Goal: Task Accomplishment & Management: Manage account settings

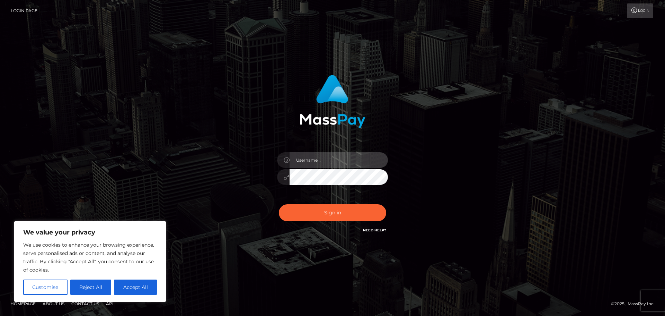
click at [356, 161] on input "text" at bounding box center [339, 160] width 98 height 16
type input "[EMAIL_ADDRESS][DOMAIN_NAME]"
click at [279, 204] on button "Sign in" at bounding box center [332, 212] width 107 height 17
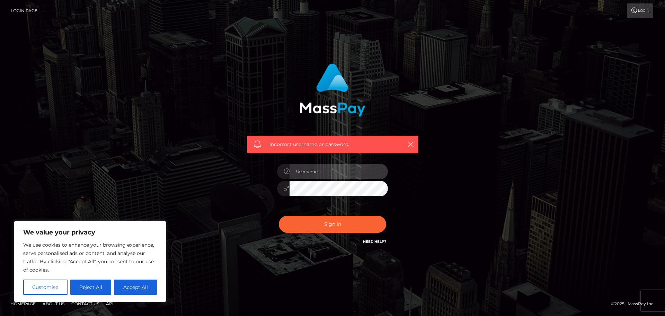
click at [344, 177] on input "text" at bounding box center [339, 172] width 98 height 16
type input "[EMAIL_ADDRESS][DOMAIN_NAME]"
click at [279, 215] on button "Sign in" at bounding box center [332, 223] width 107 height 17
click at [331, 175] on input "text" at bounding box center [339, 172] width 98 height 16
type input "[EMAIL_ADDRESS][DOMAIN_NAME]"
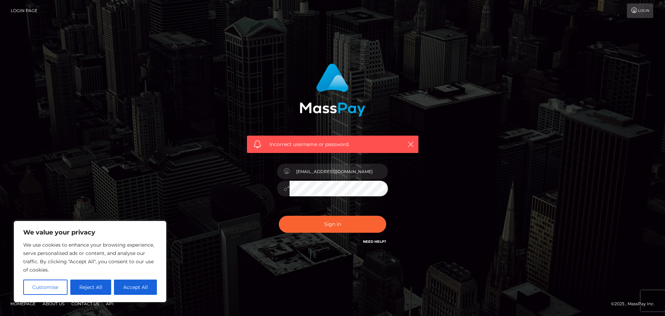
click at [279, 215] on button "Sign in" at bounding box center [332, 223] width 107 height 17
drag, startPoint x: 377, startPoint y: 239, endPoint x: 347, endPoint y: 253, distance: 32.4
click at [377, 239] on link "Need Help?" at bounding box center [374, 241] width 23 height 5
click at [141, 285] on button "Accept All" at bounding box center [135, 286] width 43 height 15
checkbox input "true"
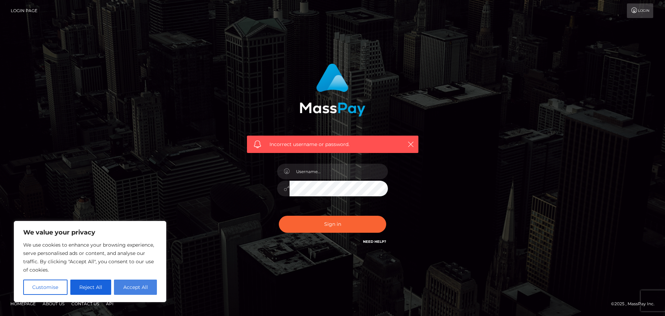
checkbox input "true"
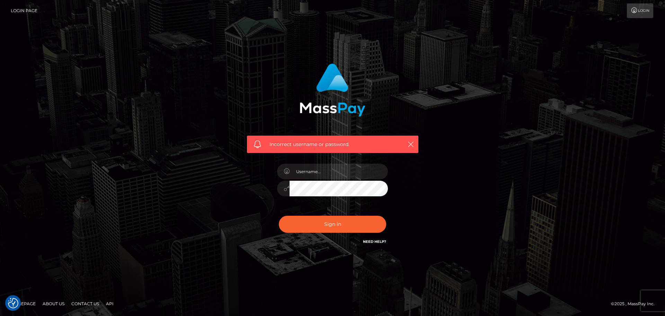
click at [379, 240] on link "Need Help?" at bounding box center [374, 241] width 23 height 5
drag, startPoint x: 363, startPoint y: 214, endPoint x: 361, endPoint y: 199, distance: 15.7
